Goal: Information Seeking & Learning: Learn about a topic

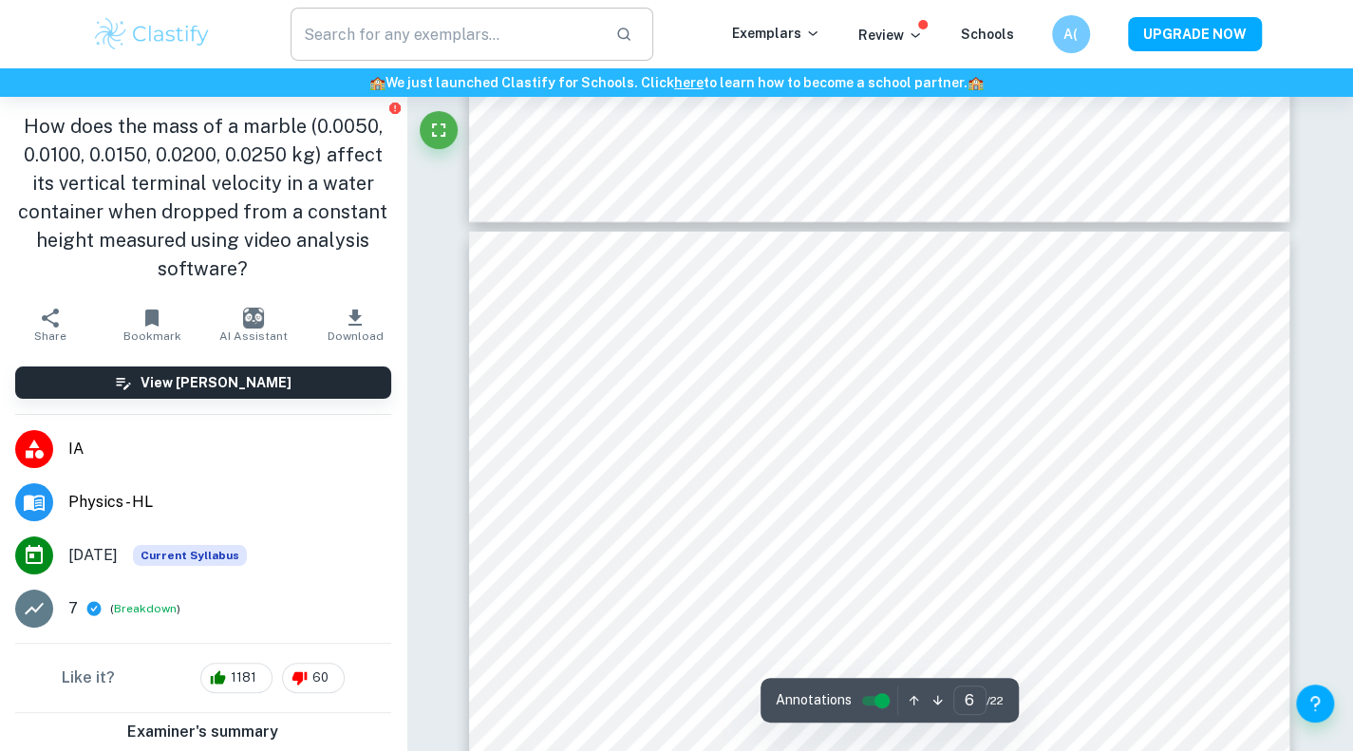
scroll to position [6694, 0]
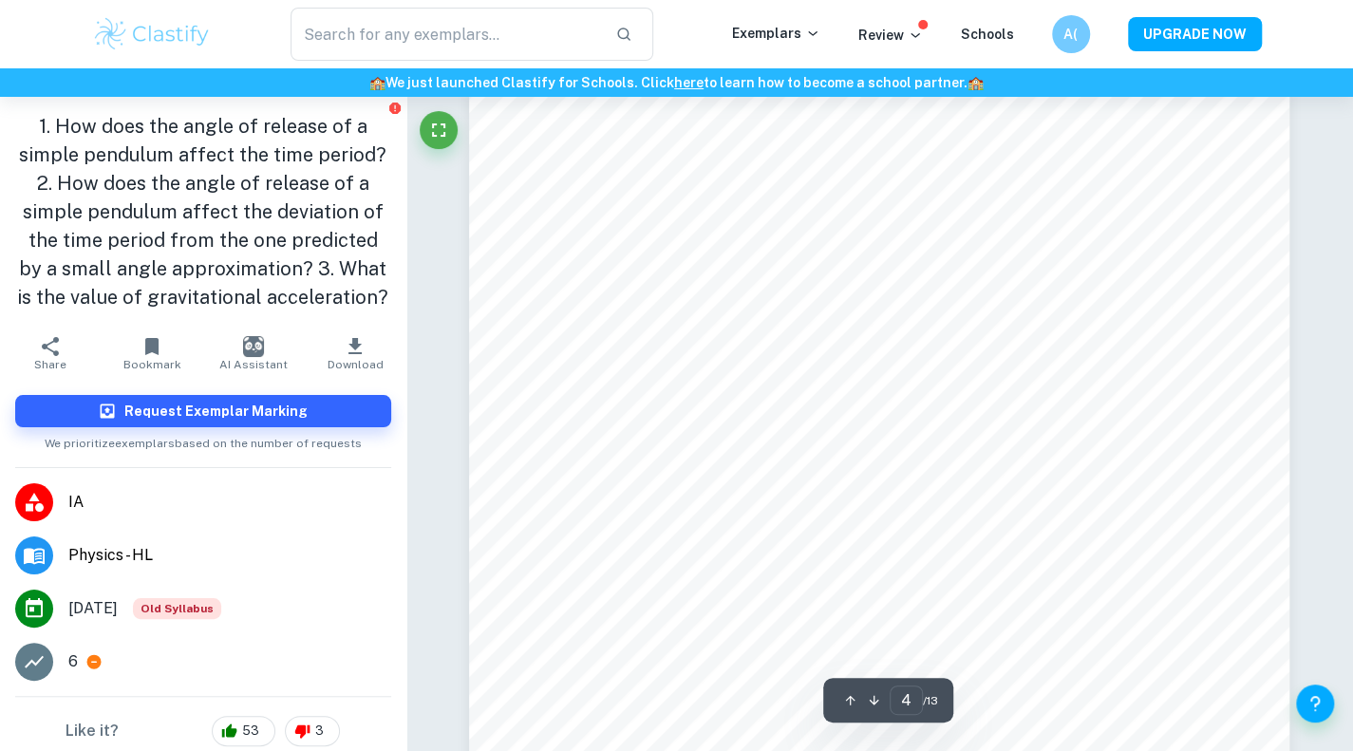
scroll to position [3807, 0]
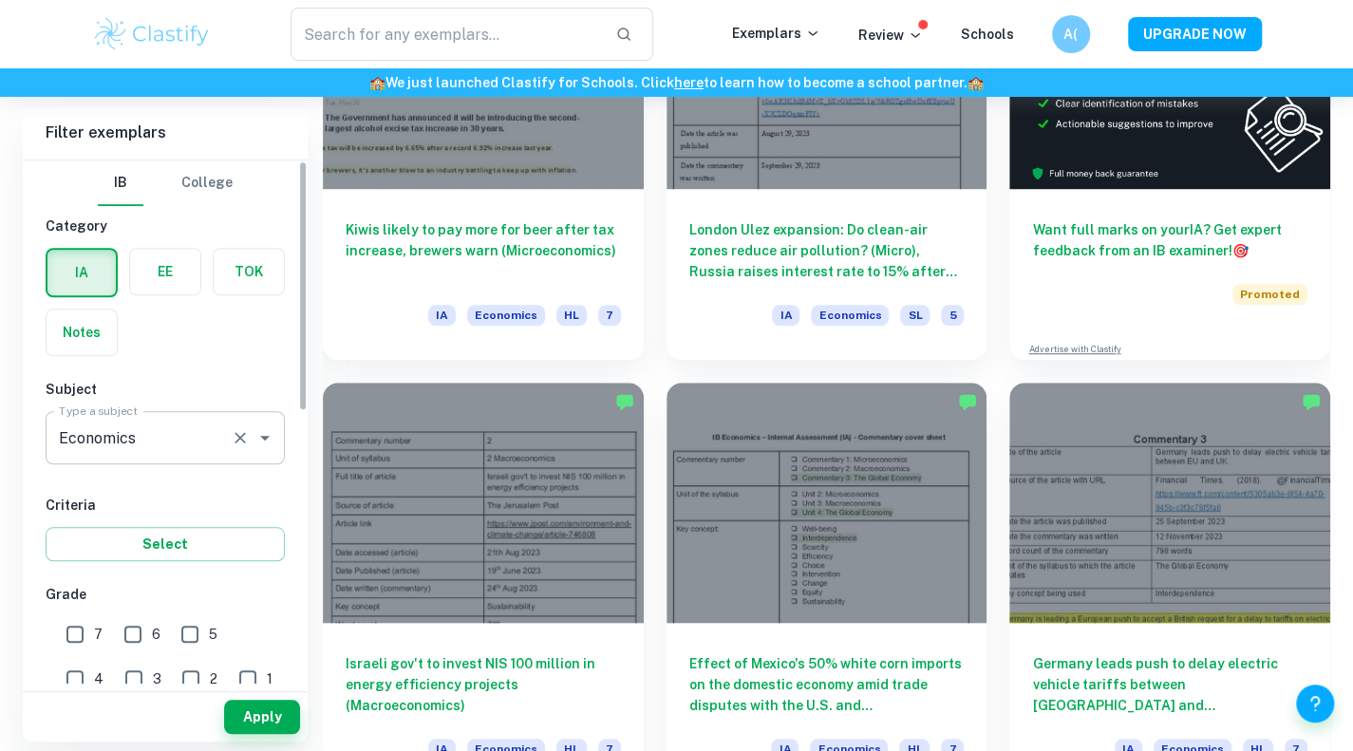
drag, startPoint x: 0, startPoint y: 0, endPoint x: 234, endPoint y: 453, distance: 509.9
click at [234, 453] on div "Economics Type a subject" at bounding box center [165, 437] width 239 height 53
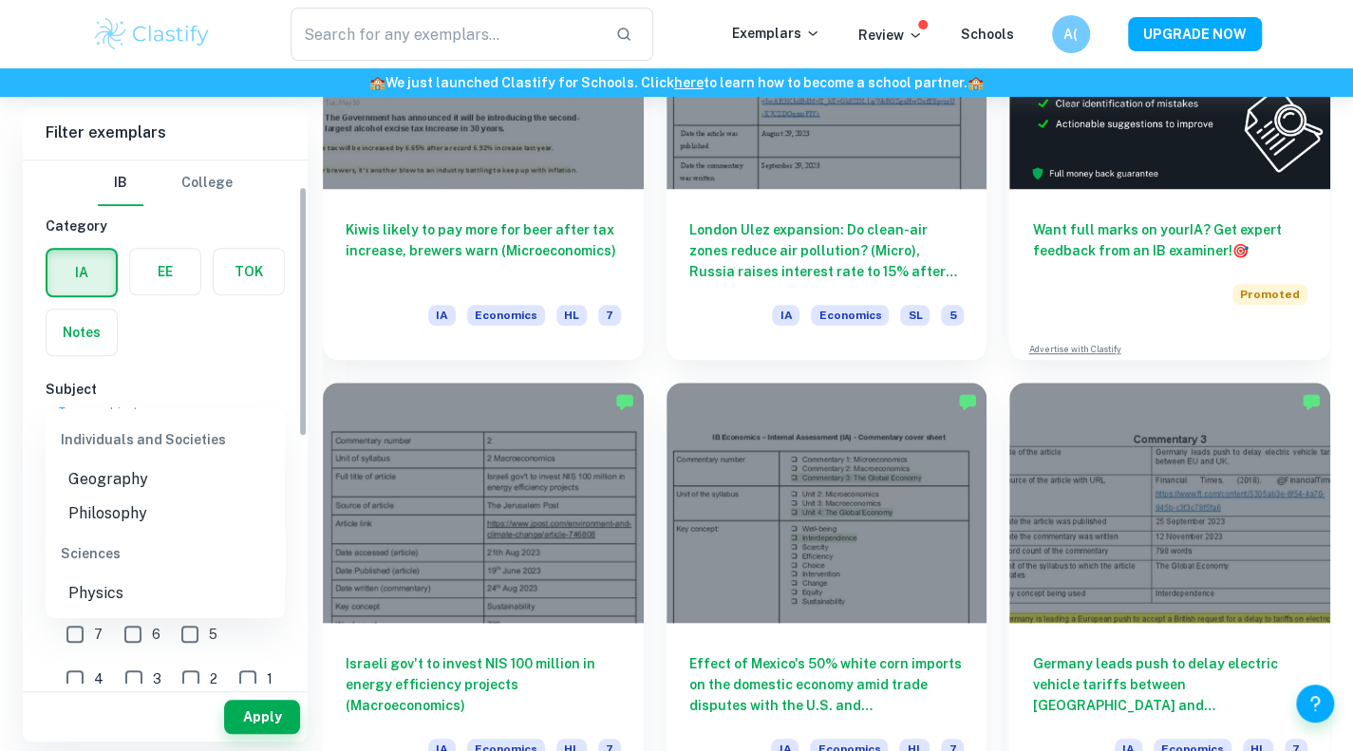
scroll to position [98, 0]
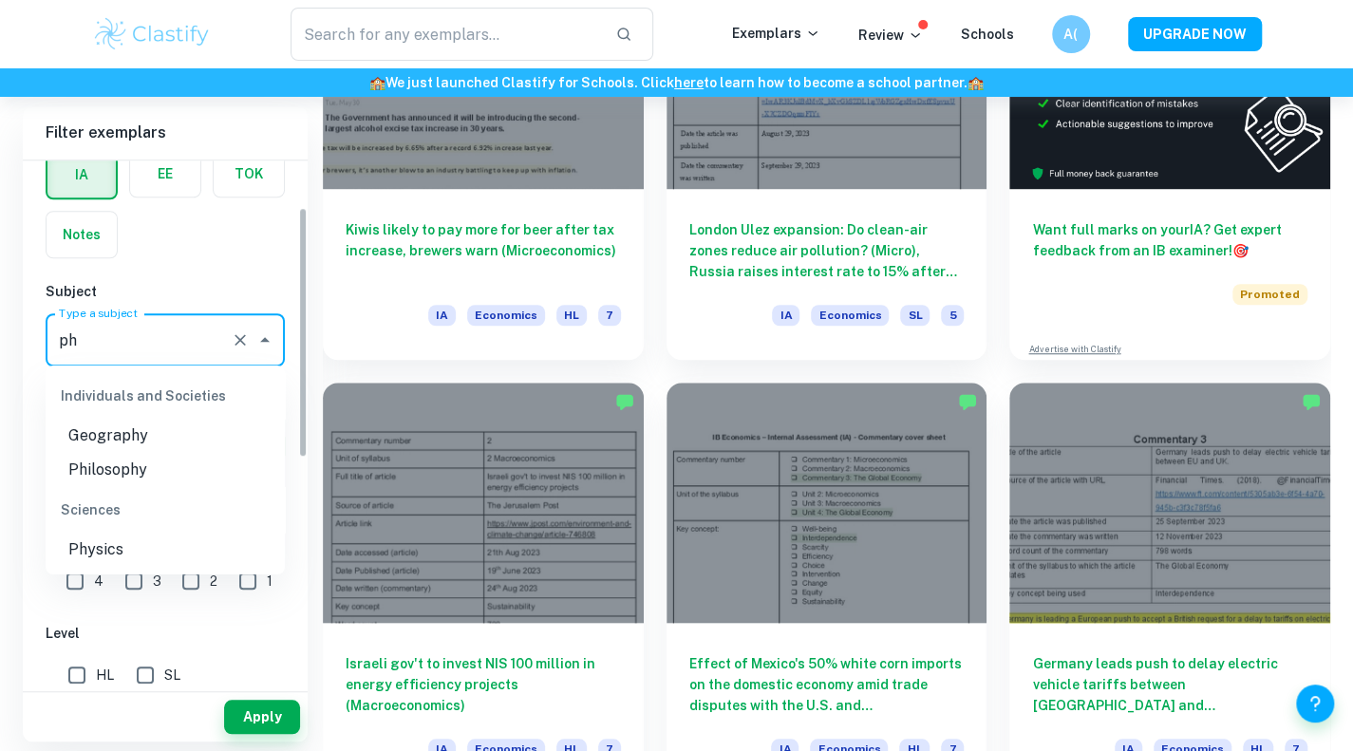
click at [173, 538] on li "Physics" at bounding box center [165, 550] width 239 height 34
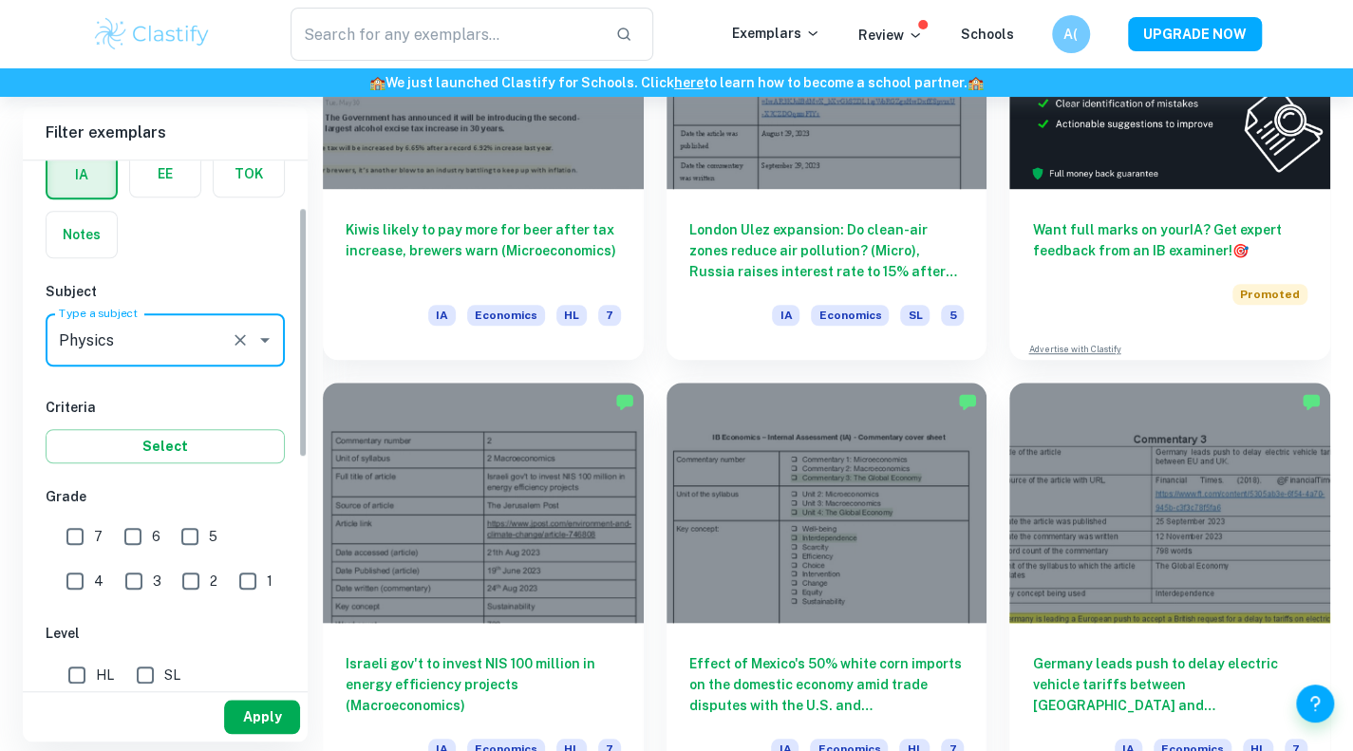
type input "Physics"
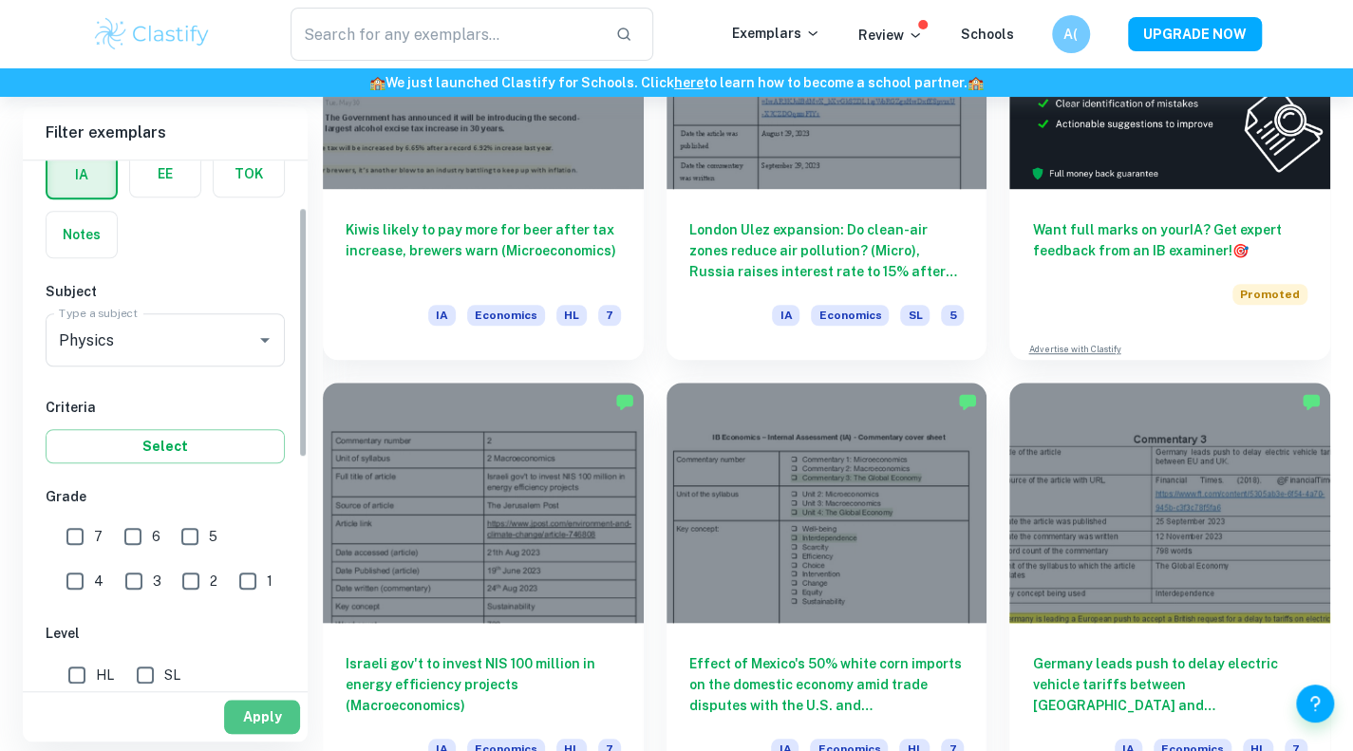
click at [249, 703] on button "Apply" at bounding box center [262, 717] width 76 height 34
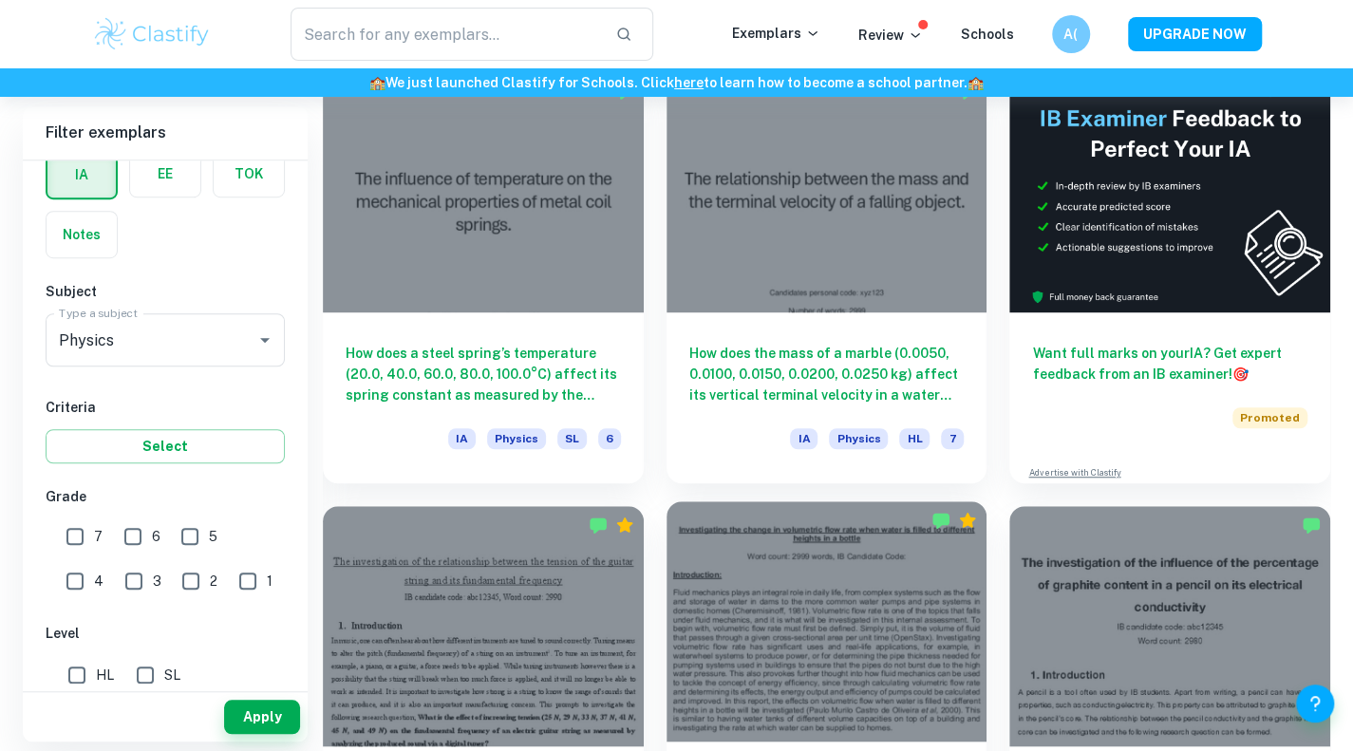
scroll to position [580, 0]
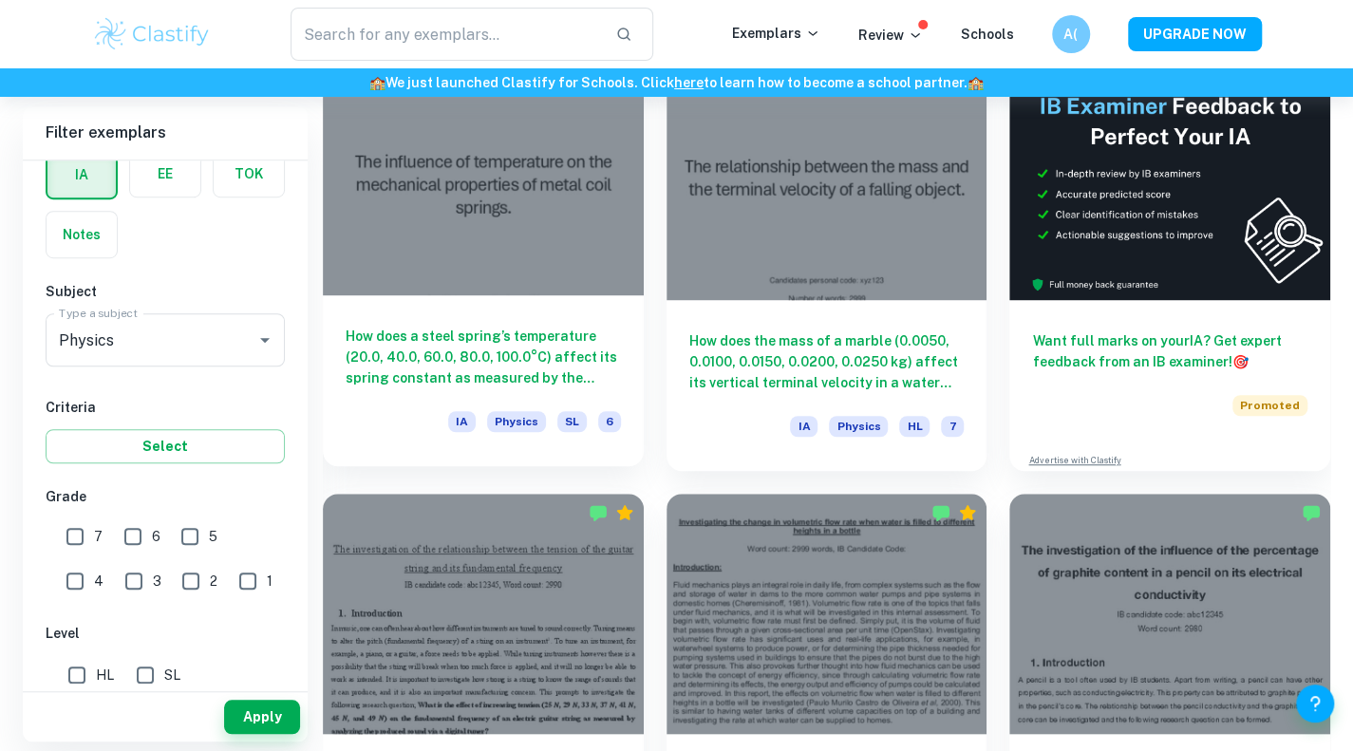
click at [617, 369] on h6 "How does a steel spring’s temperature (20.0, 40.0, 60.0, 80.0, 100.0°C) affect …" at bounding box center [483, 357] width 275 height 63
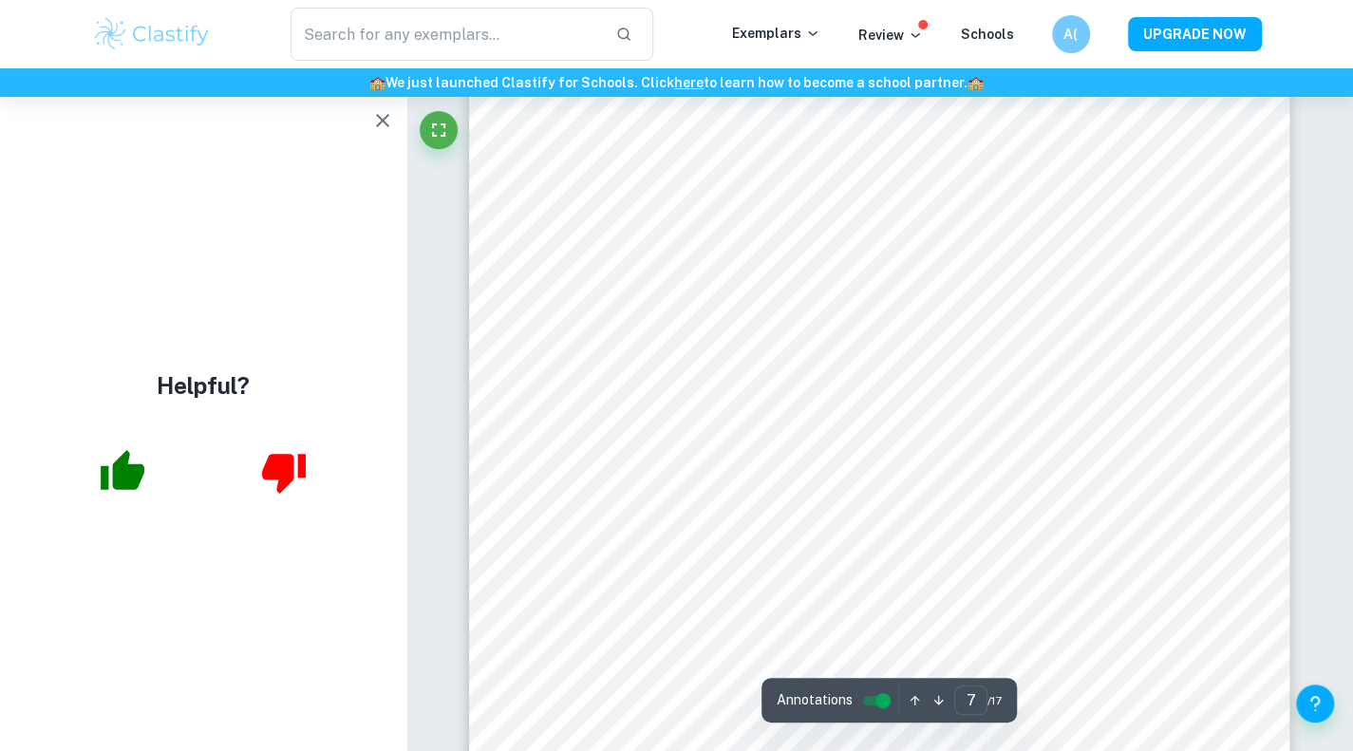
scroll to position [7738, 0]
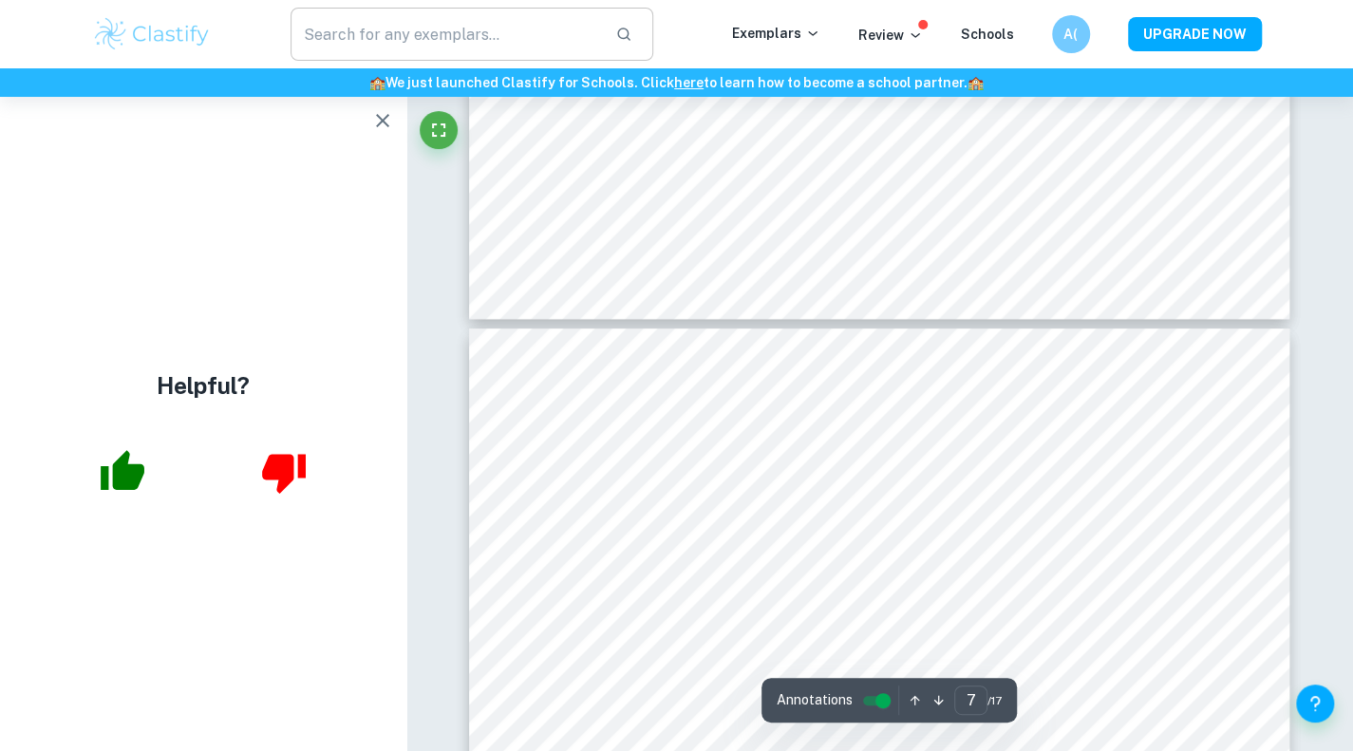
type input "8"
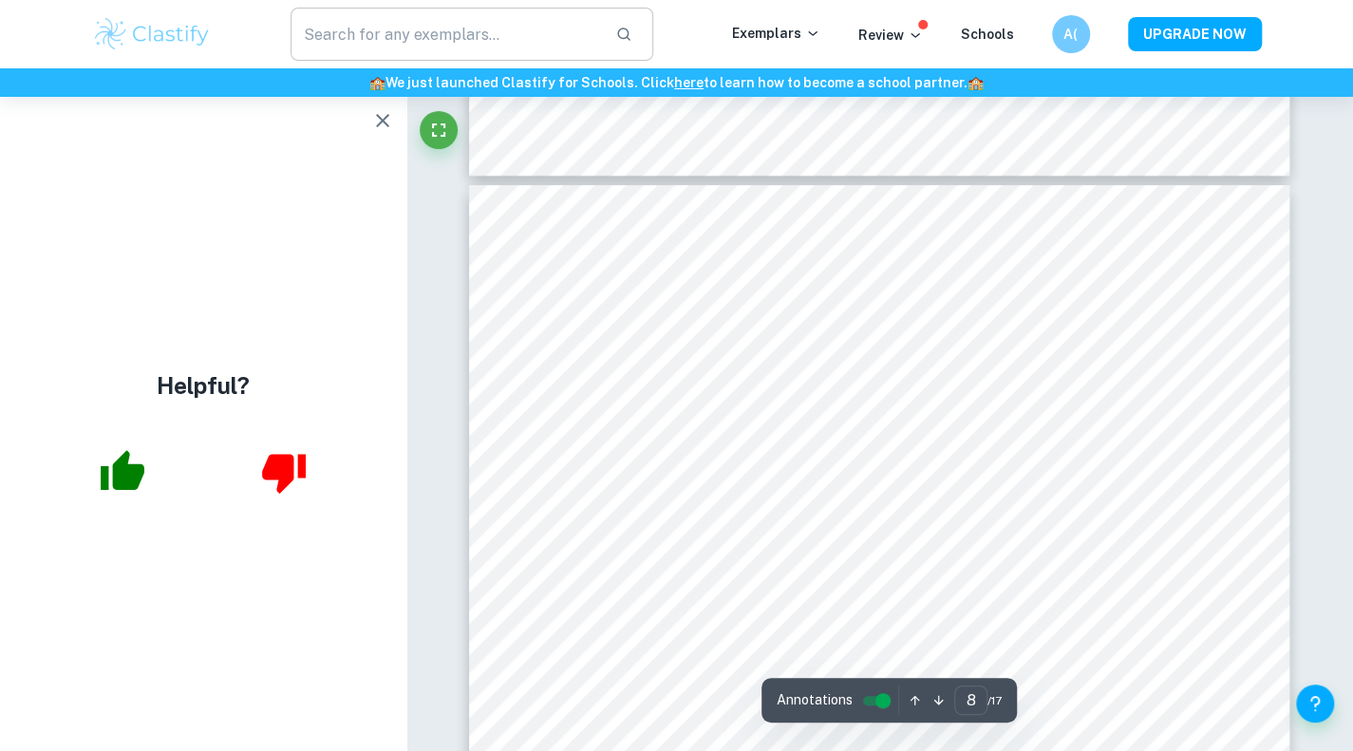
scroll to position [8561, 0]
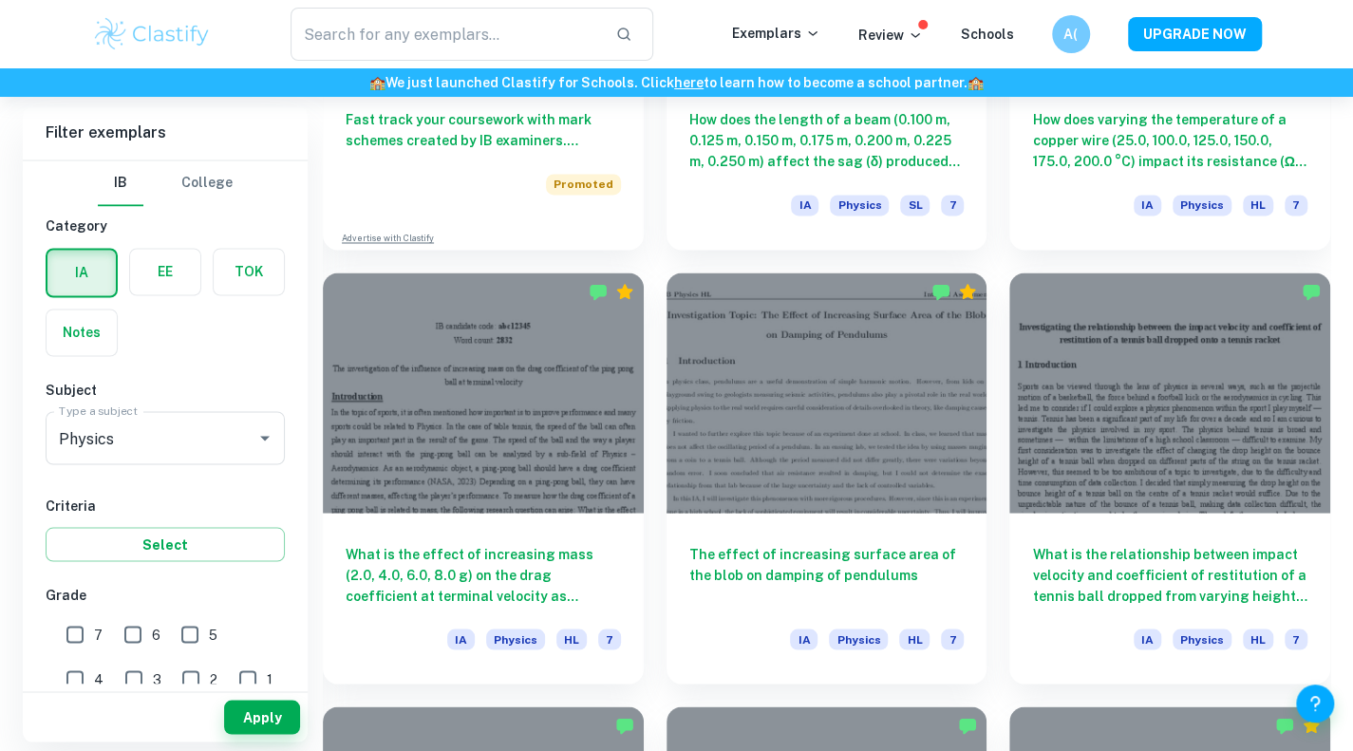
scroll to position [1671, 0]
click at [1174, 136] on h6 "How does varying the temperature of a copper wire (25.0, 100.0, 125.0, 150.0, 1…" at bounding box center [1169, 134] width 275 height 63
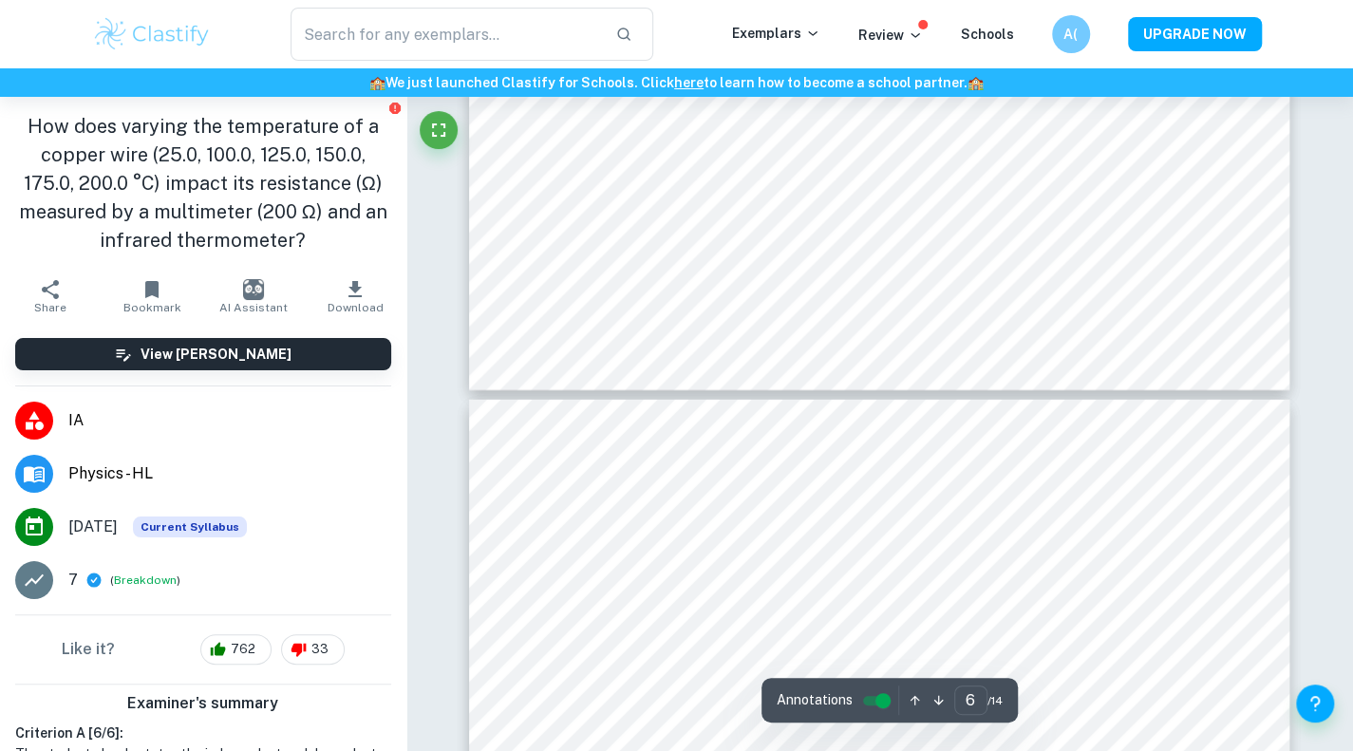
type input "7"
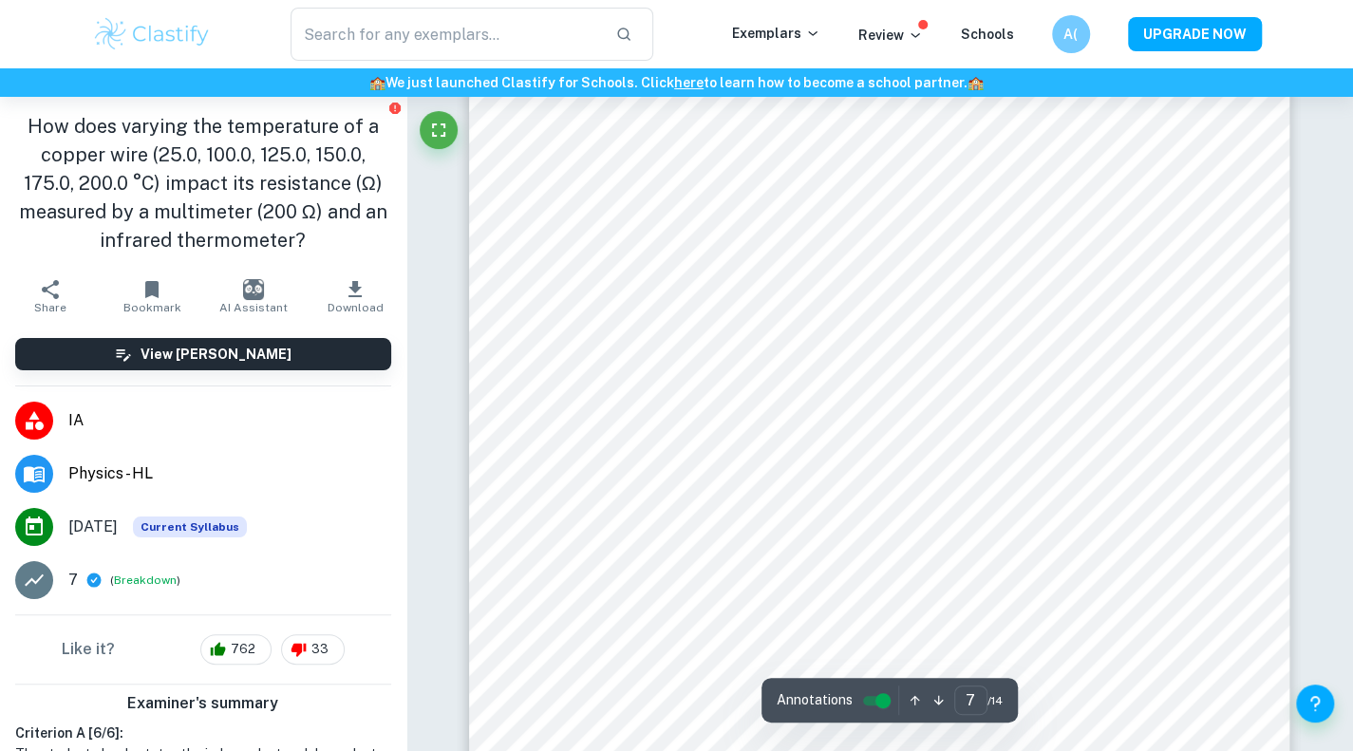
scroll to position [7443, 0]
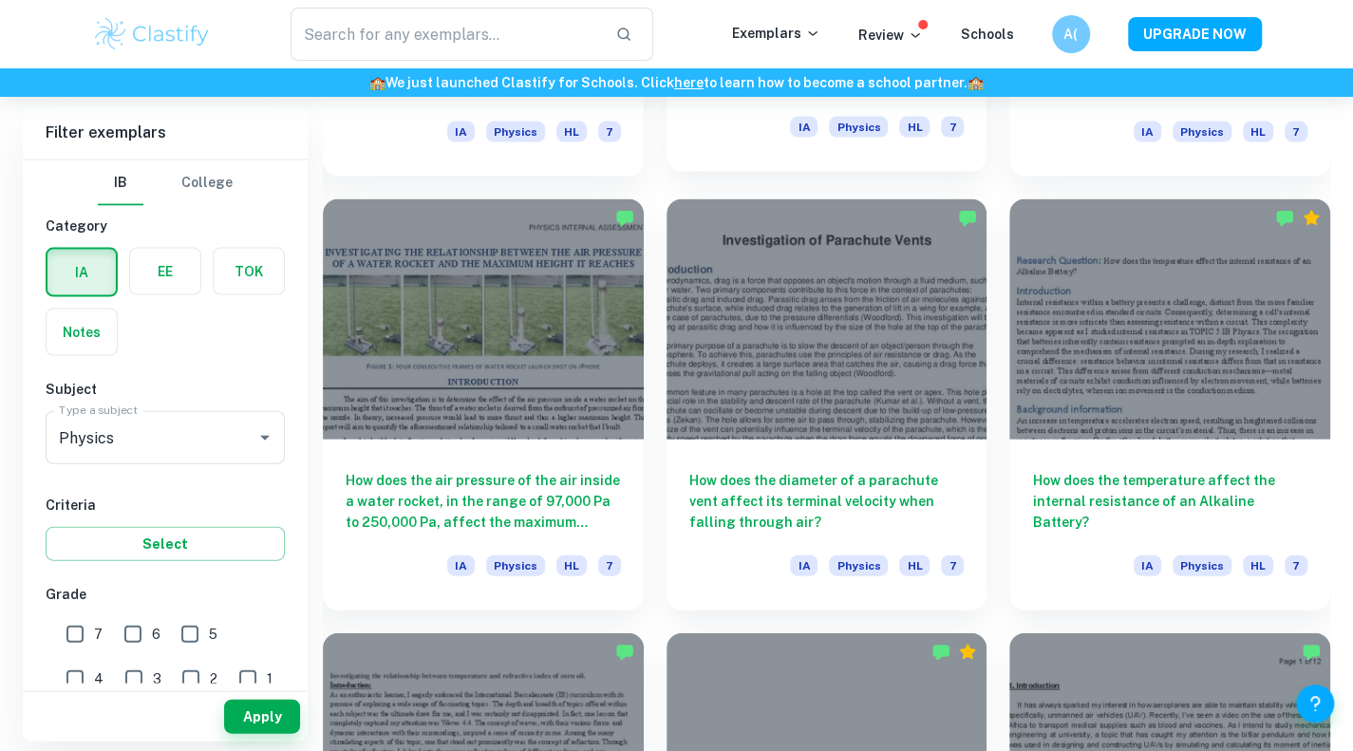
scroll to position [2178, 0]
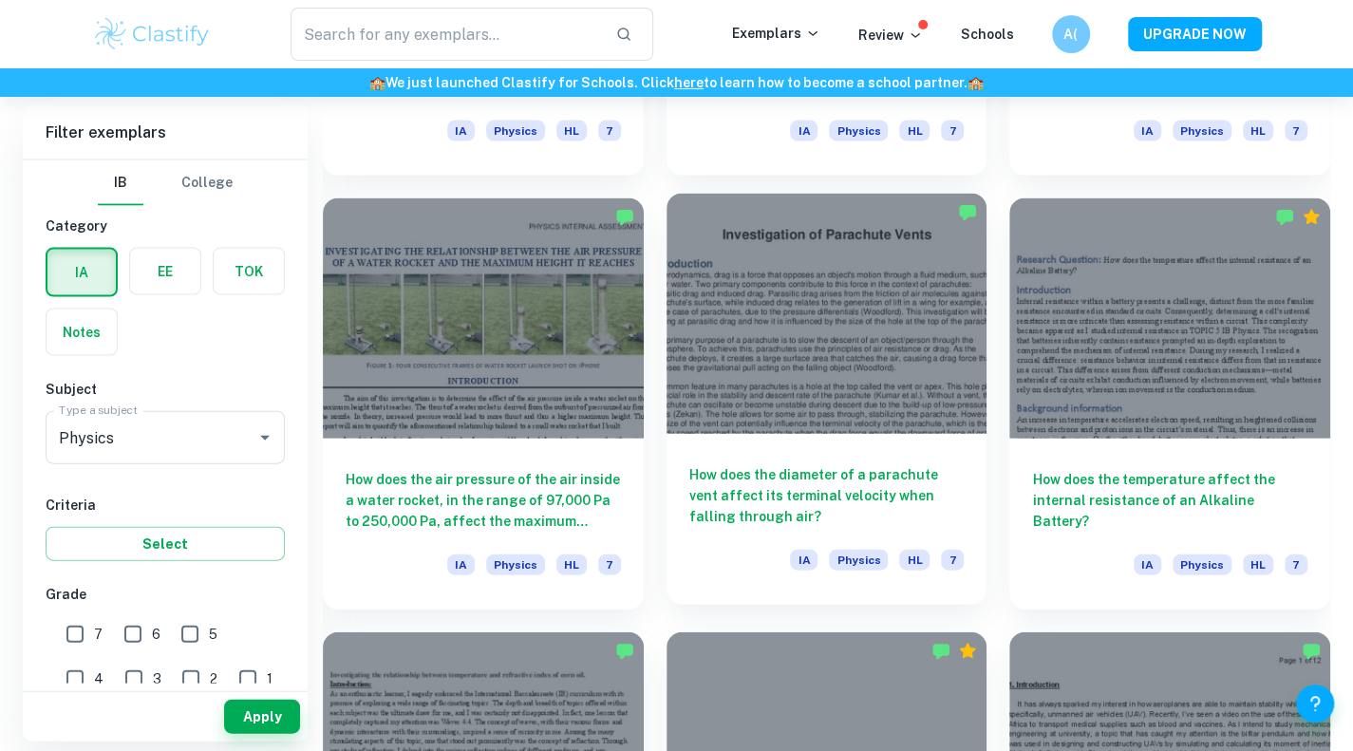
click at [704, 552] on div "IA Physics HL 7" at bounding box center [826, 566] width 275 height 32
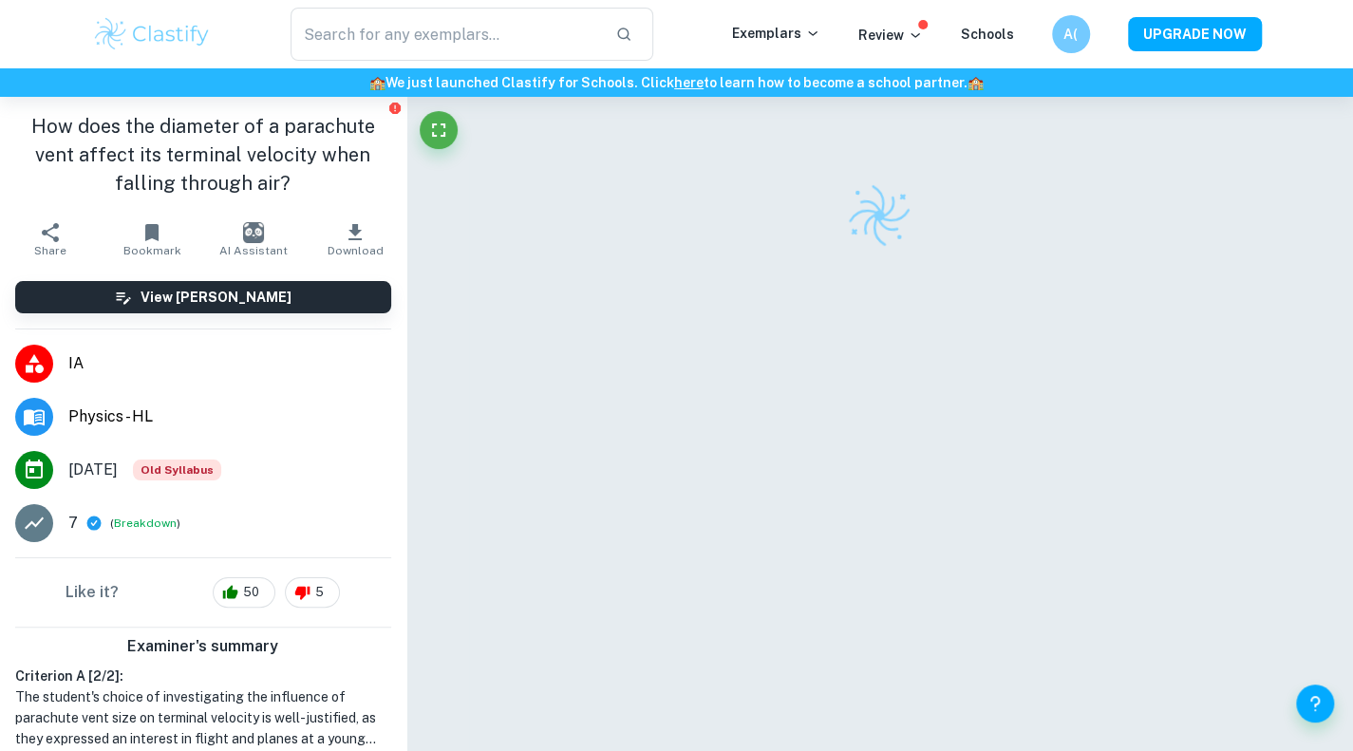
scroll to position [97, 0]
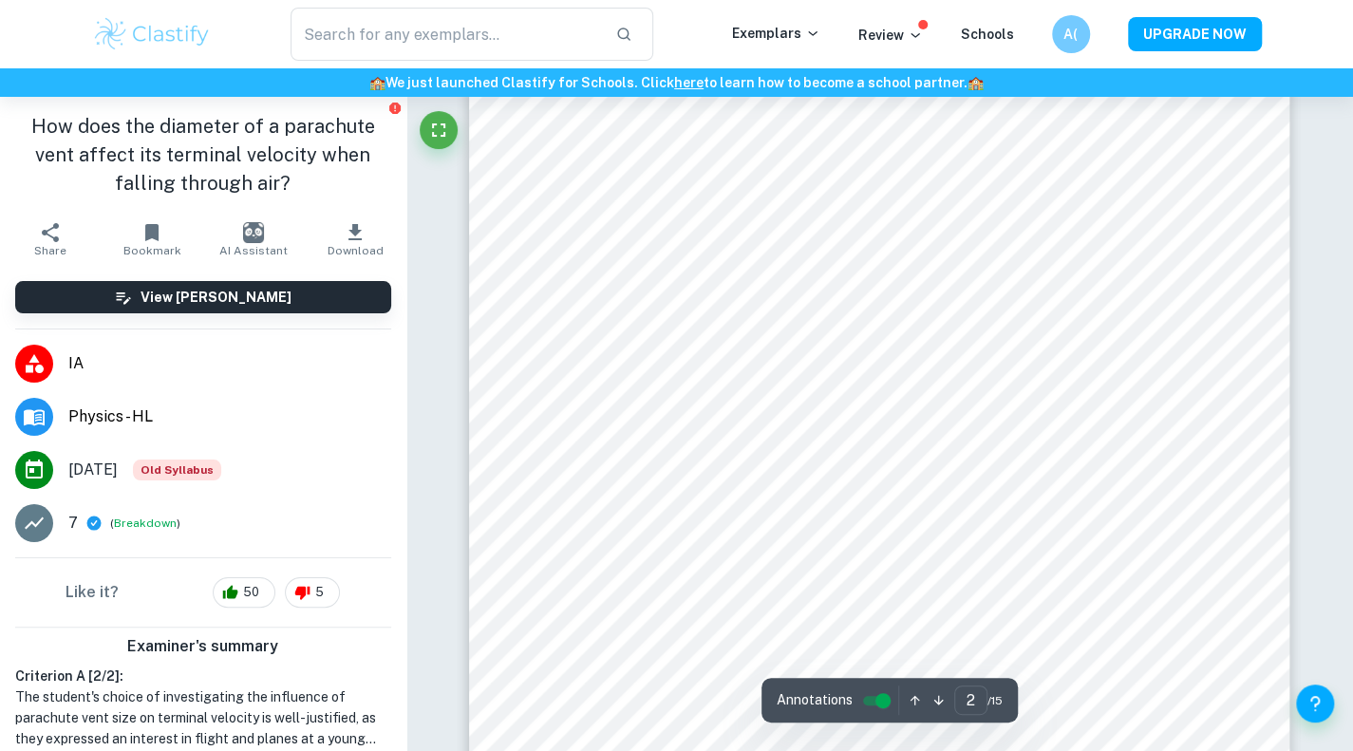
type input "3"
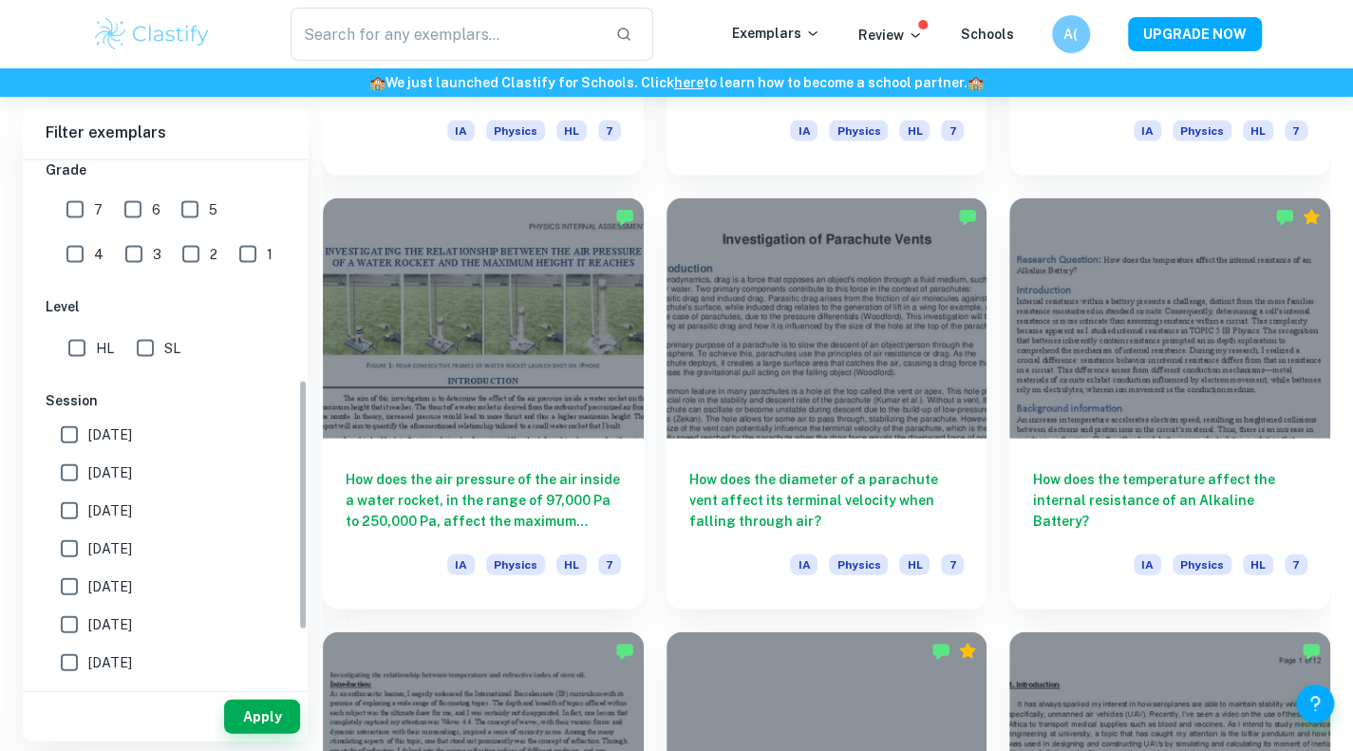
scroll to position [475, 0]
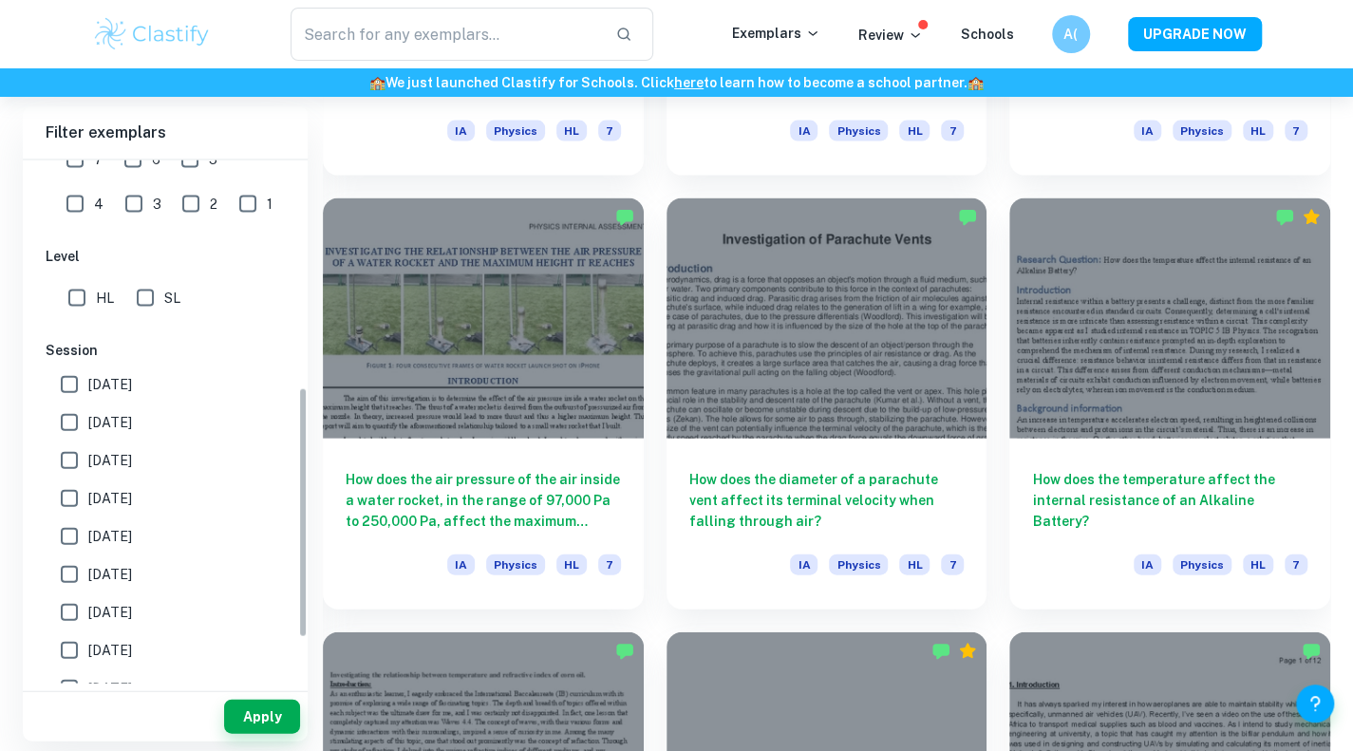
click at [124, 366] on label "May 2026" at bounding box center [159, 384] width 219 height 38
click at [88, 366] on input "May 2026" at bounding box center [69, 384] width 38 height 38
checkbox input "true"
click at [261, 708] on button "Apply" at bounding box center [262, 717] width 76 height 34
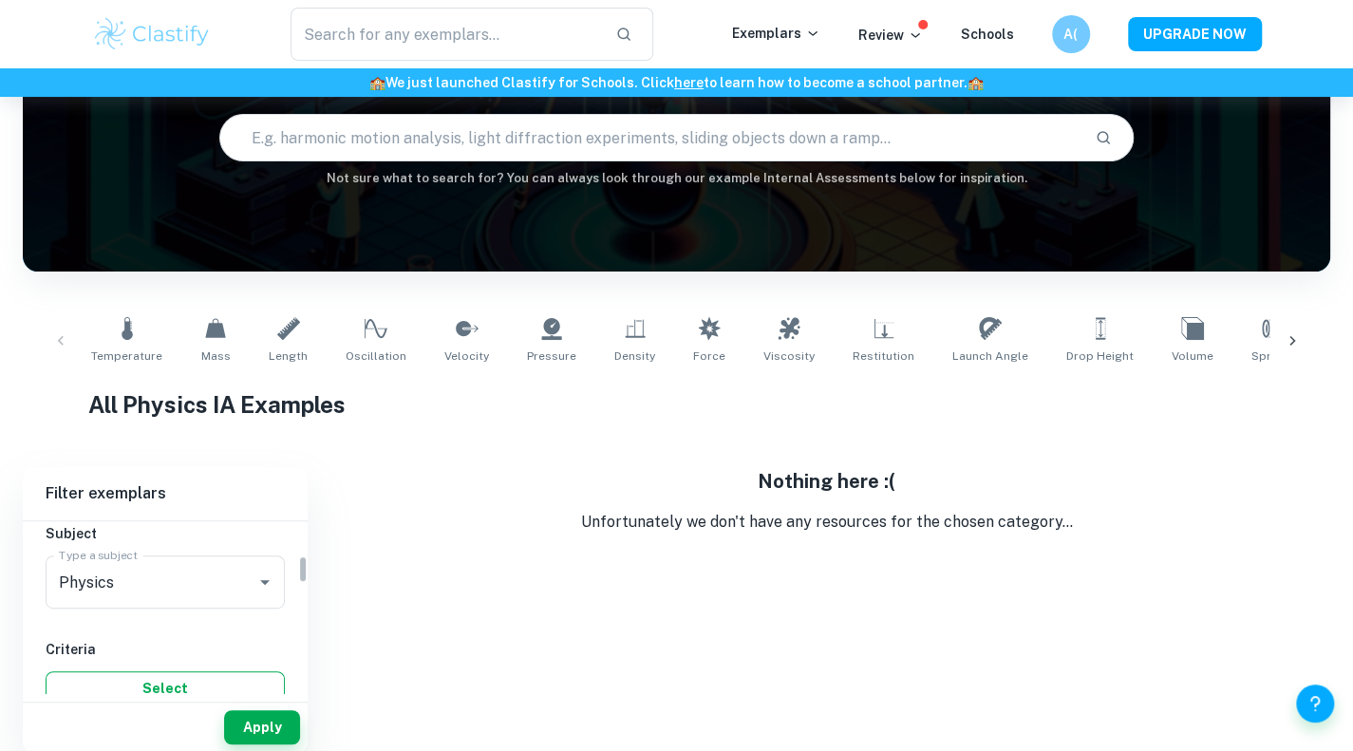
scroll to position [215, 0]
click at [258, 725] on button "Apply" at bounding box center [262, 727] width 76 height 34
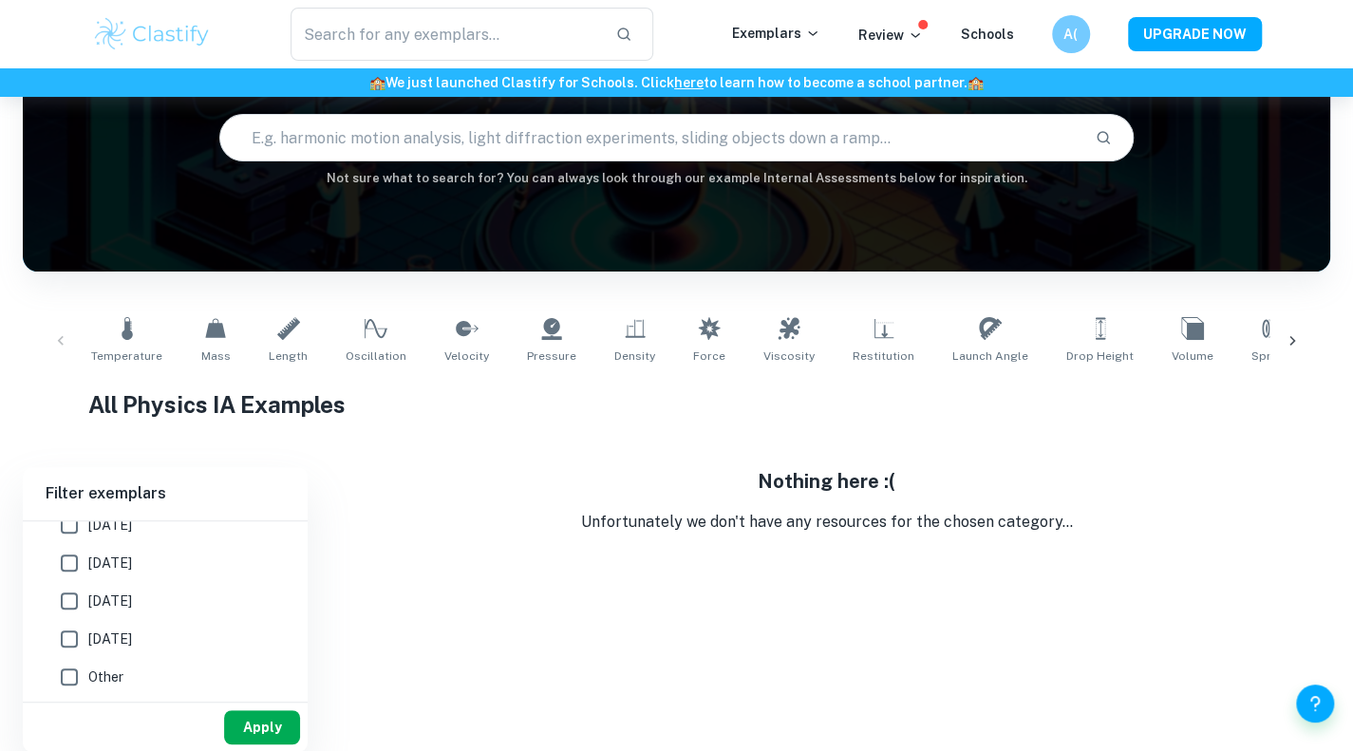
click at [254, 728] on button "Apply" at bounding box center [262, 727] width 76 height 34
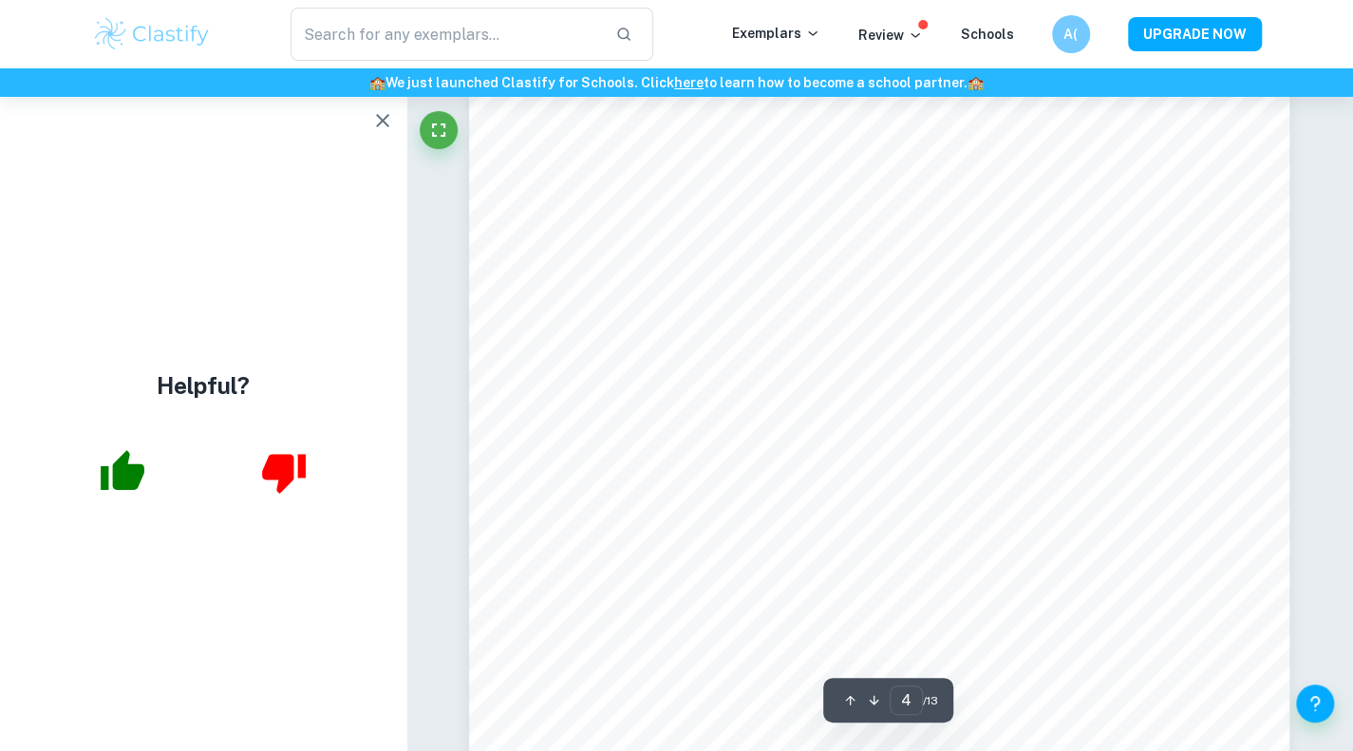
scroll to position [4238, 0]
type input "5"
click at [377, 137] on button "button" at bounding box center [383, 121] width 38 height 38
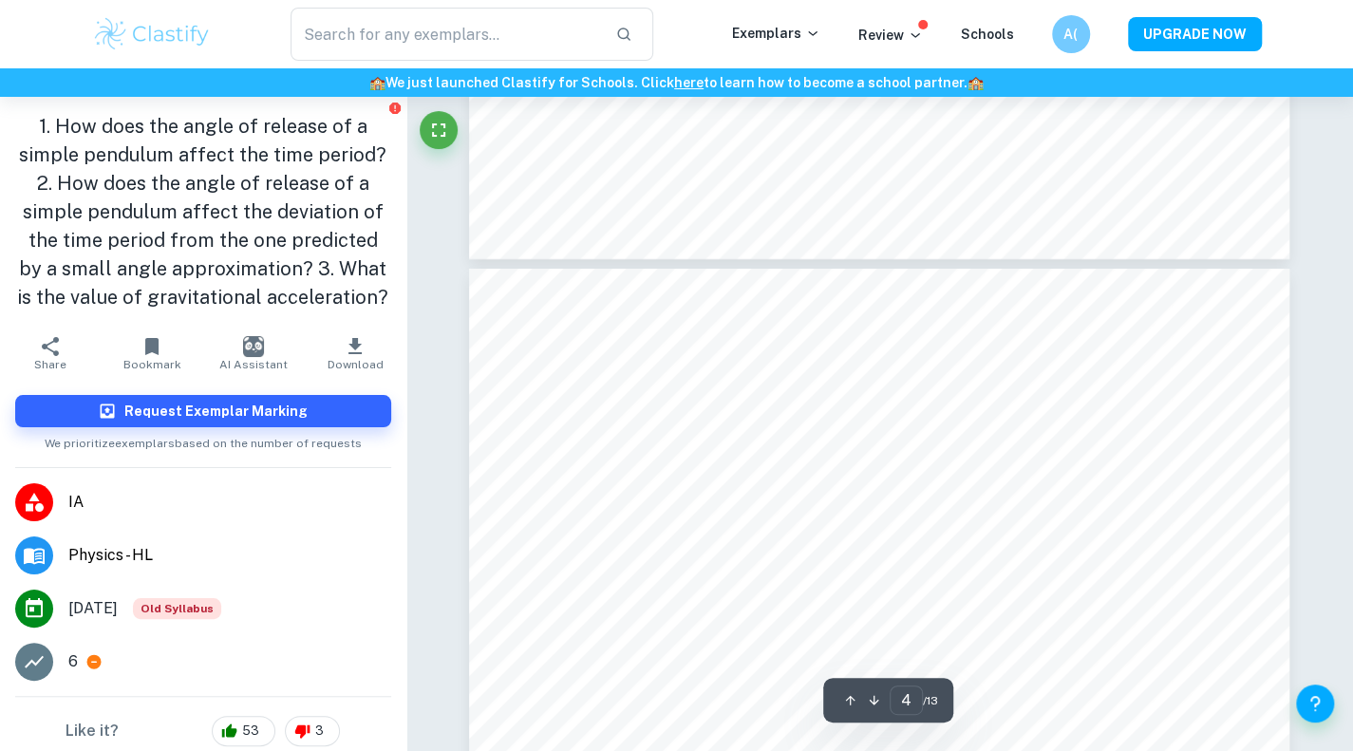
scroll to position [3620, 0]
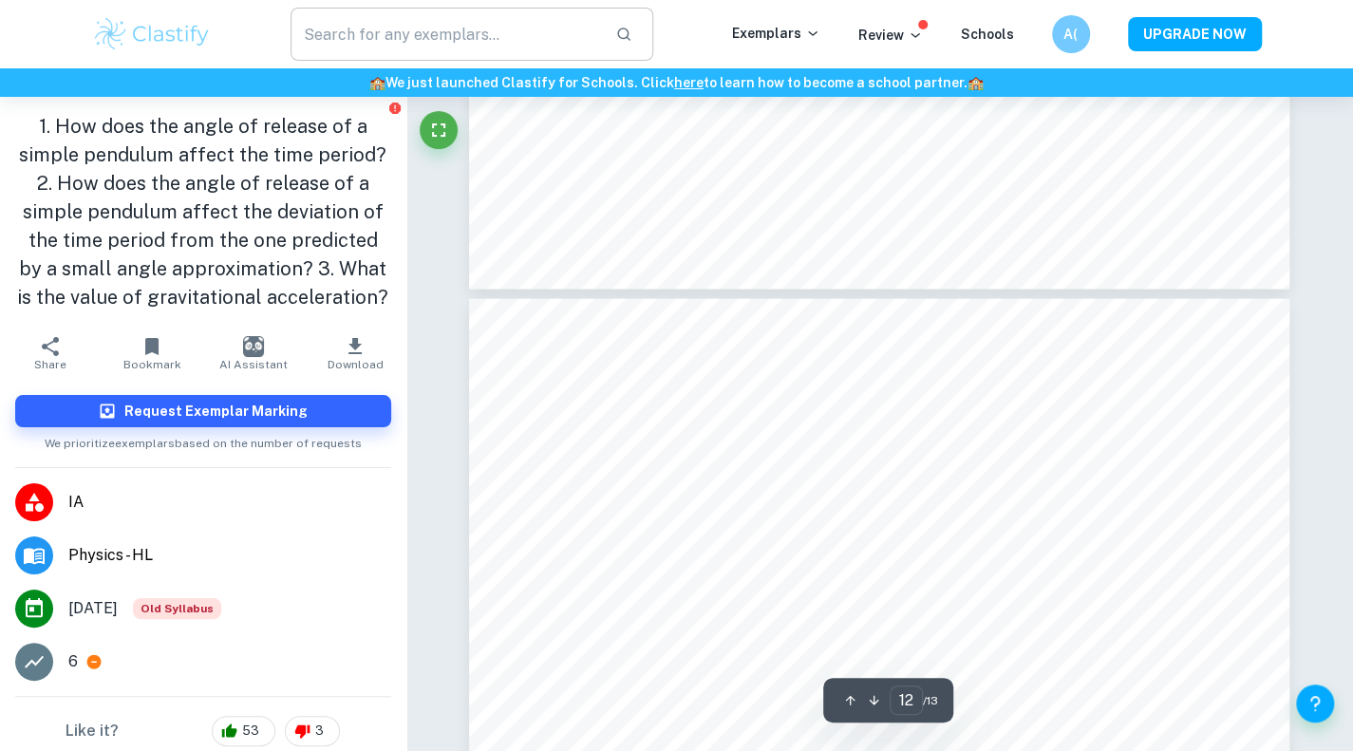
type input "13"
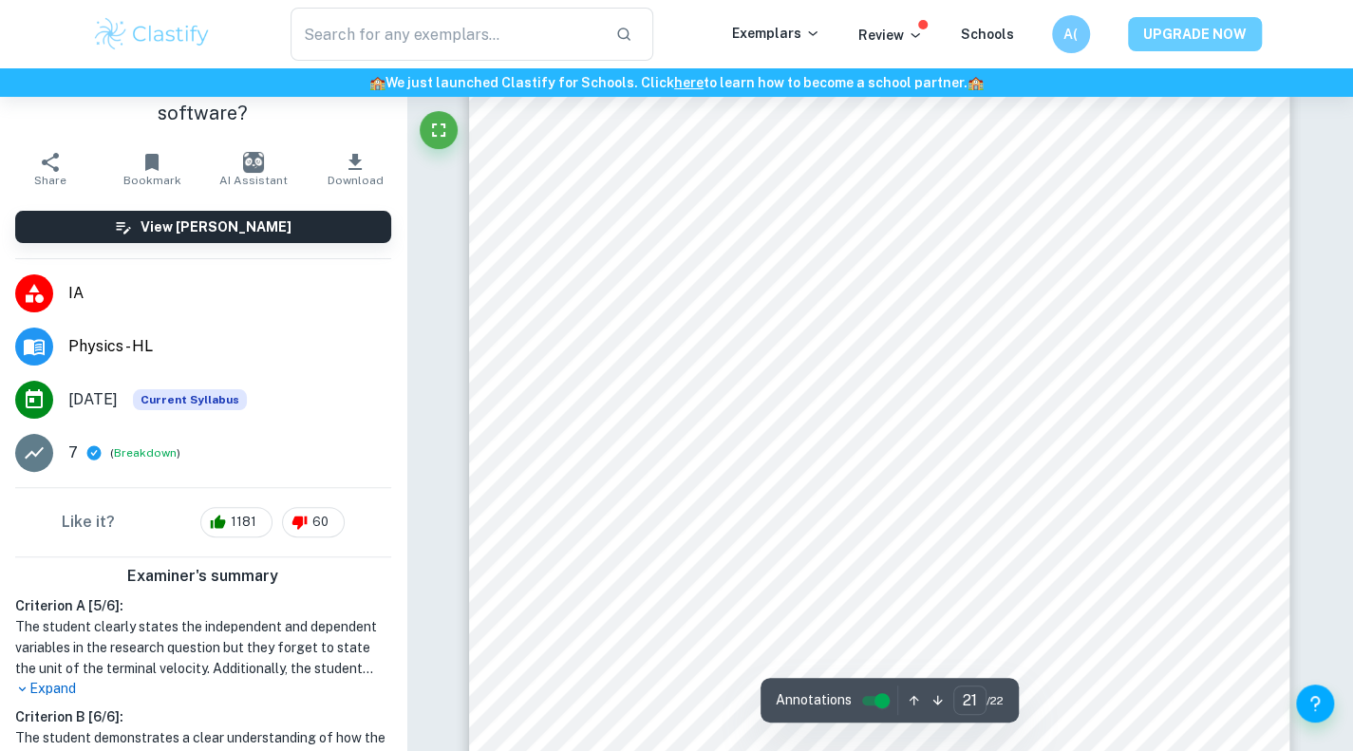
scroll to position [24486, 0]
